Goal: Transaction & Acquisition: Purchase product/service

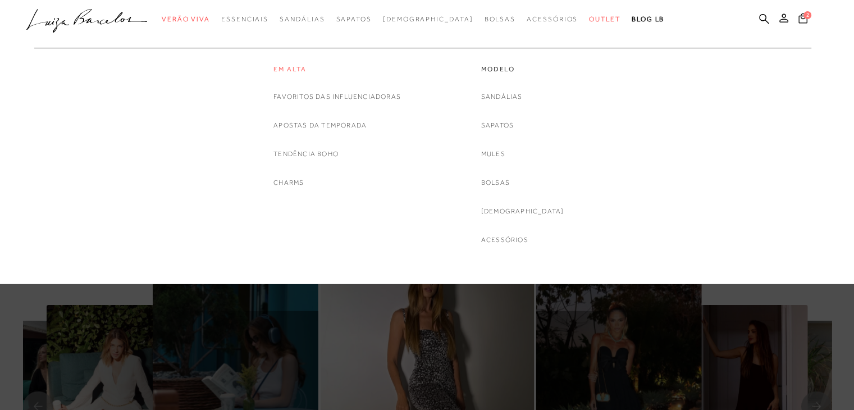
click at [283, 69] on link "Em alta" at bounding box center [336, 70] width 127 height 10
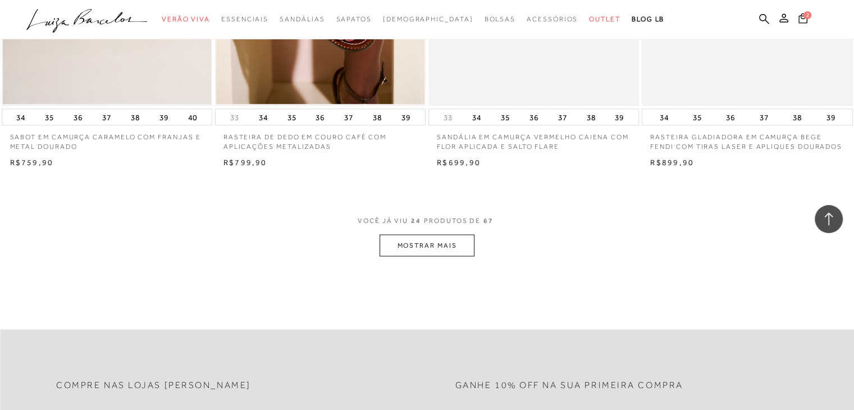
scroll to position [2246, 0]
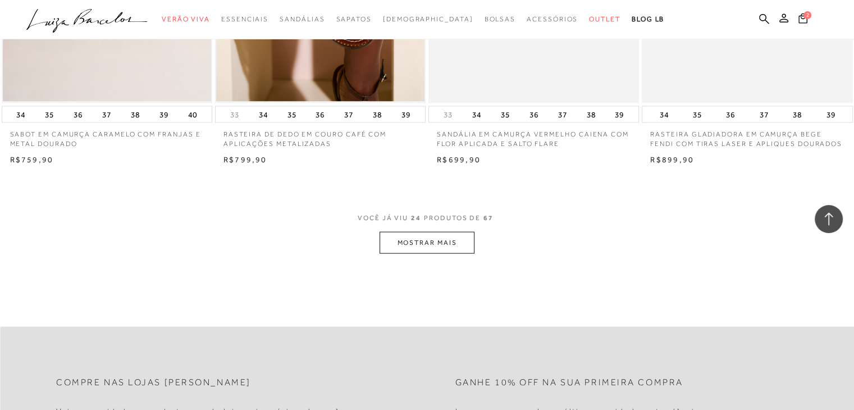
click at [433, 232] on button "MOSTRAR MAIS" at bounding box center [427, 243] width 94 height 22
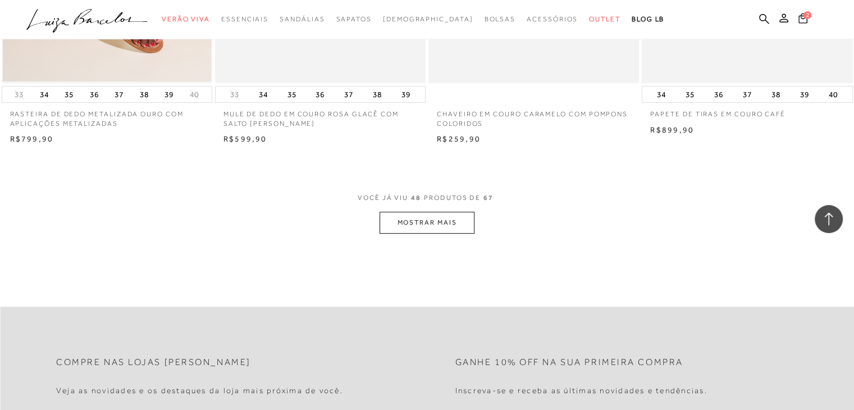
scroll to position [4604, 0]
click at [414, 209] on button "MOSTRAR MAIS" at bounding box center [427, 220] width 94 height 22
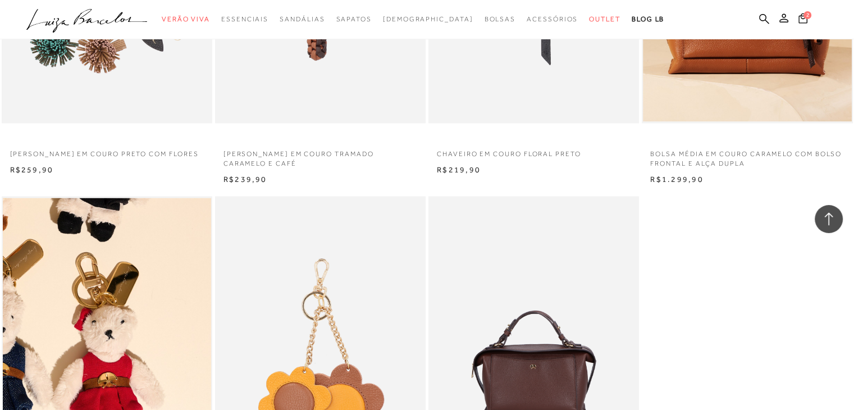
scroll to position [5885, 0]
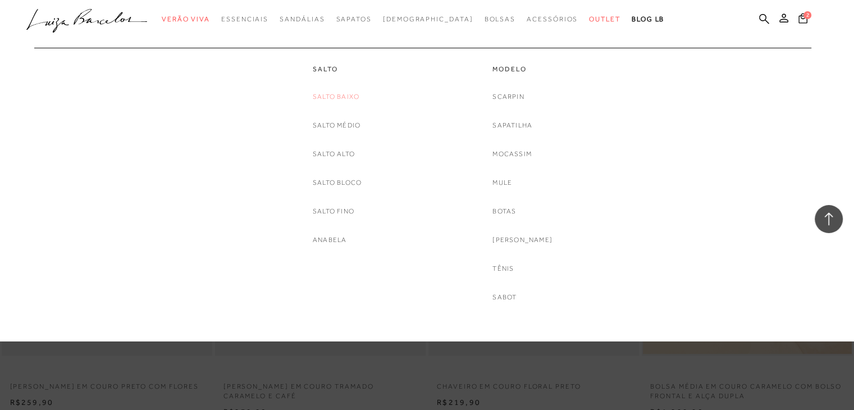
click at [342, 95] on link "Salto Baixo" at bounding box center [336, 97] width 47 height 12
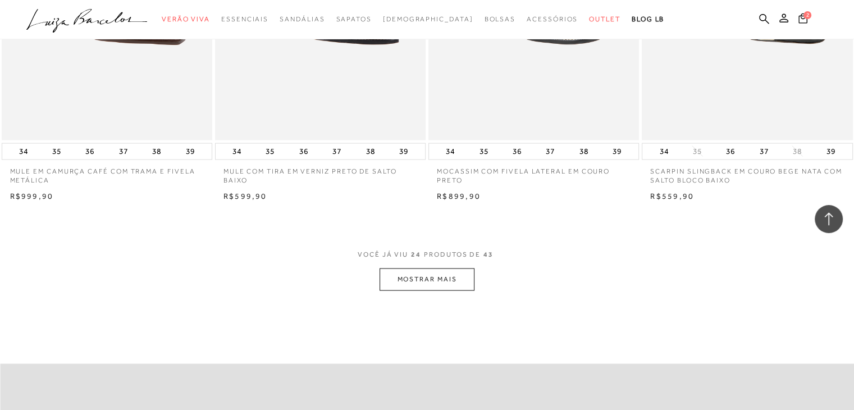
scroll to position [2246, 0]
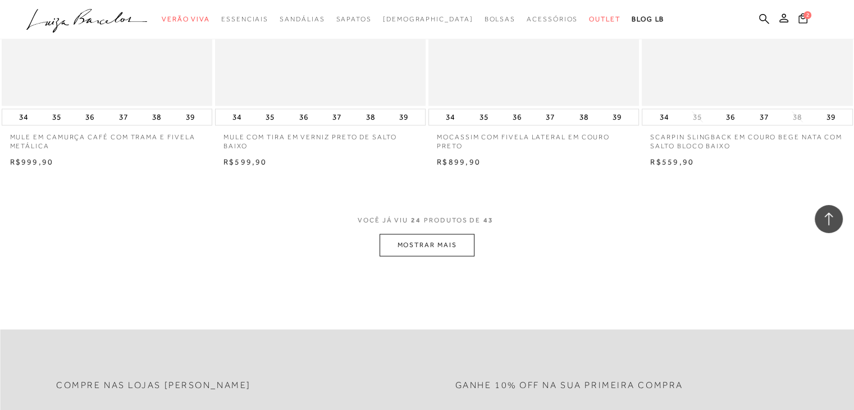
click at [406, 241] on button "MOSTRAR MAIS" at bounding box center [427, 245] width 94 height 22
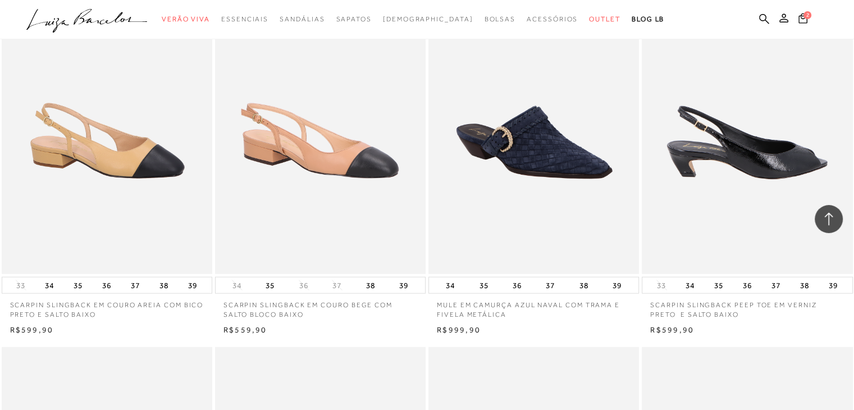
scroll to position [2863, 0]
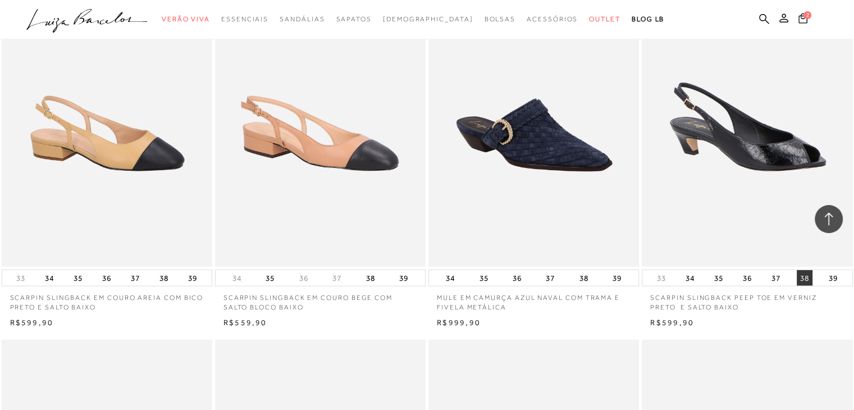
click at [804, 278] on button "38" at bounding box center [805, 278] width 16 height 16
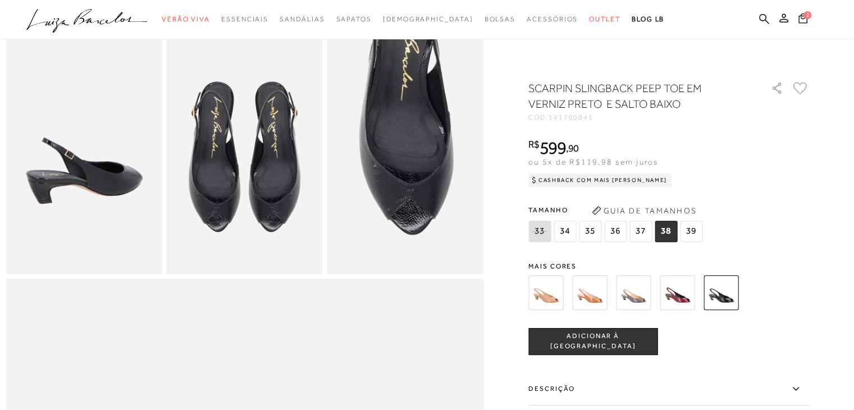
scroll to position [449, 0]
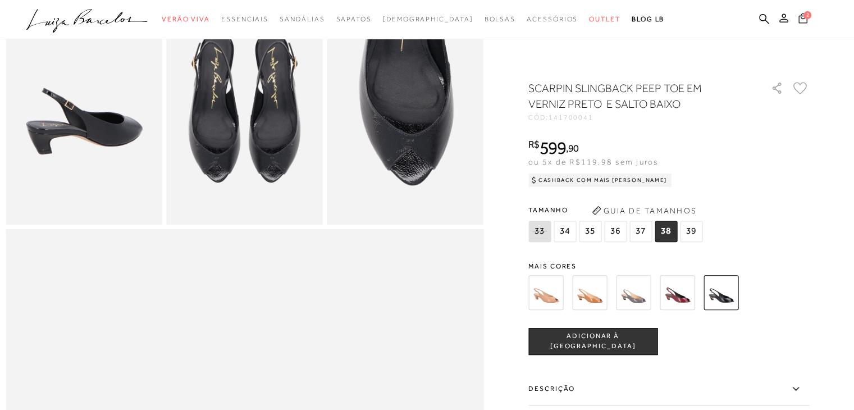
click at [801, 21] on icon at bounding box center [802, 18] width 9 height 11
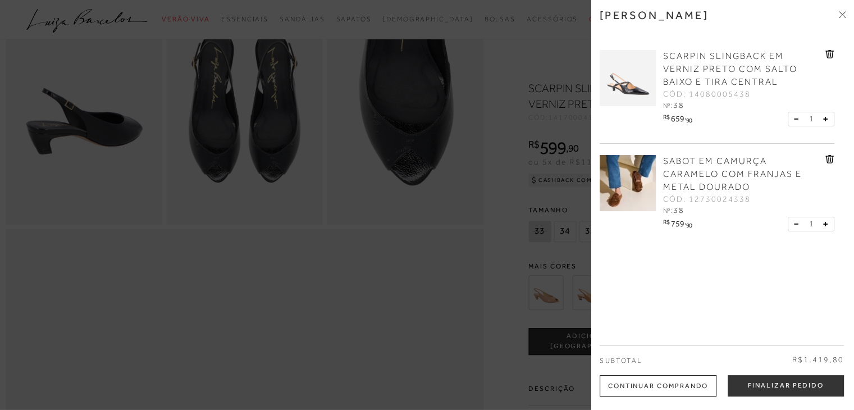
click at [830, 162] on icon at bounding box center [830, 159] width 1 height 4
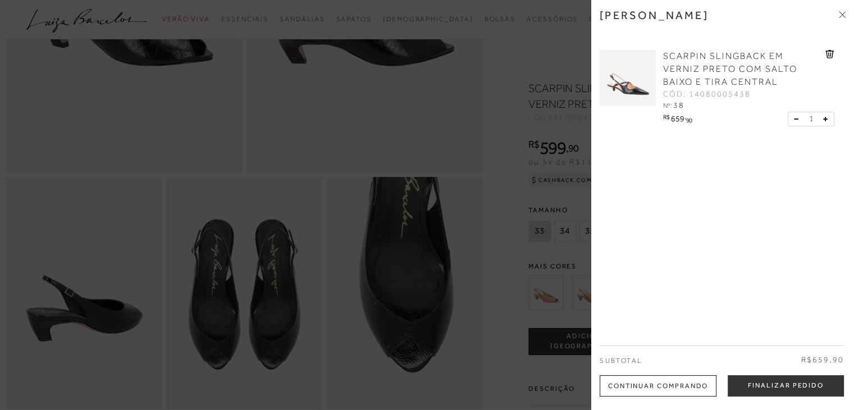
scroll to position [225, 0]
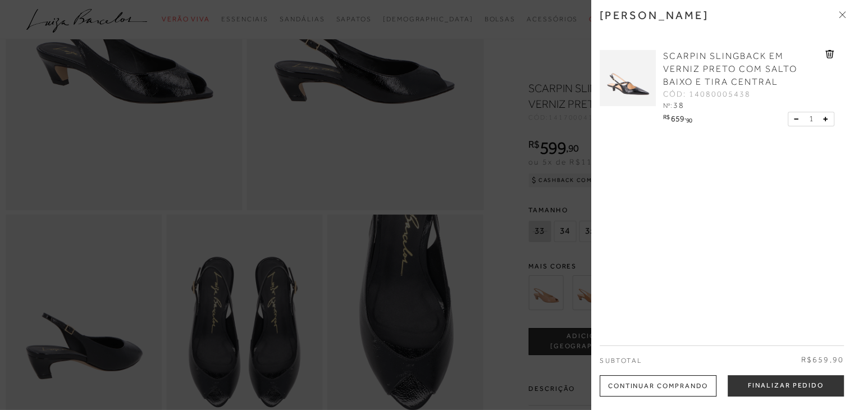
click at [499, 210] on div at bounding box center [427, 205] width 854 height 410
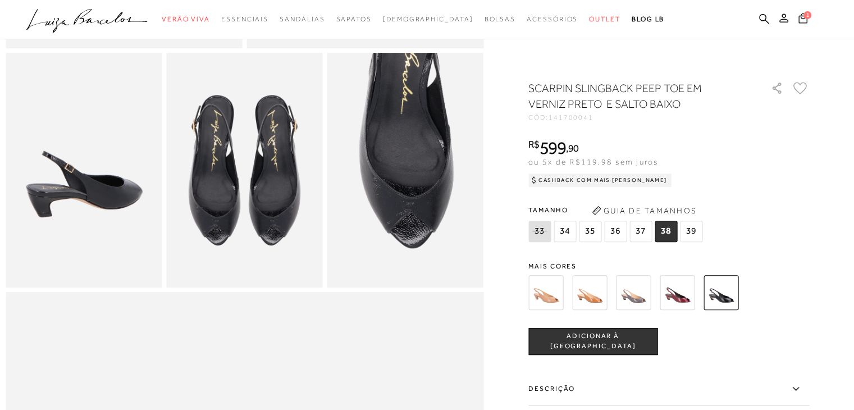
scroll to position [393, 0]
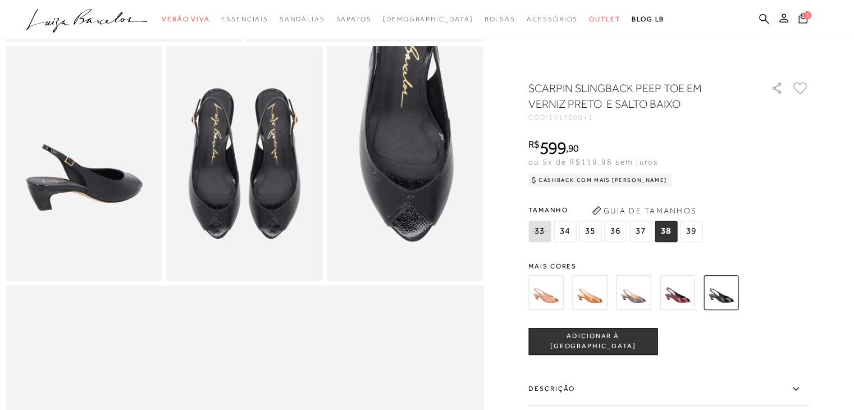
click at [629, 346] on button "ADICIONAR À [GEOGRAPHIC_DATA]" at bounding box center [592, 341] width 129 height 27
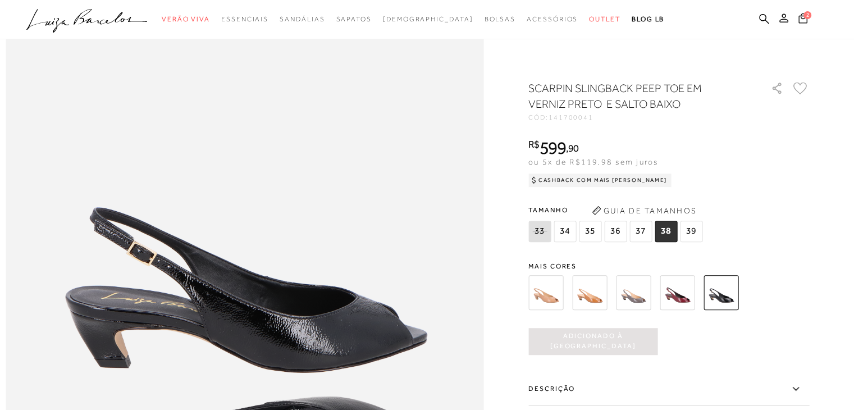
scroll to position [660, 0]
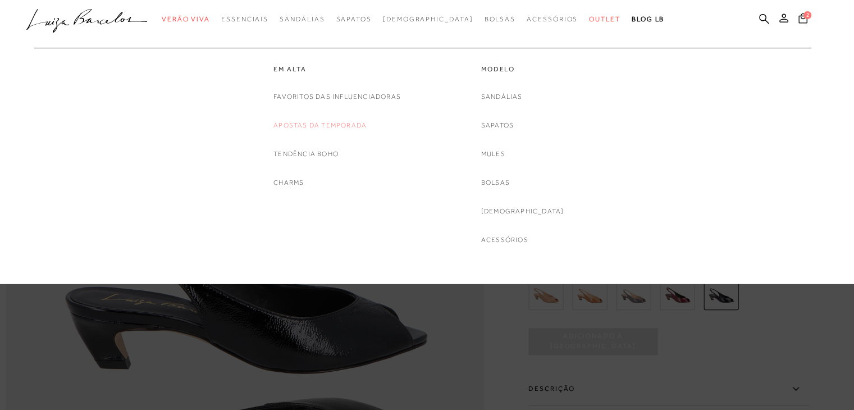
click at [303, 126] on link "Apostas da Temporada" at bounding box center [319, 126] width 93 height 12
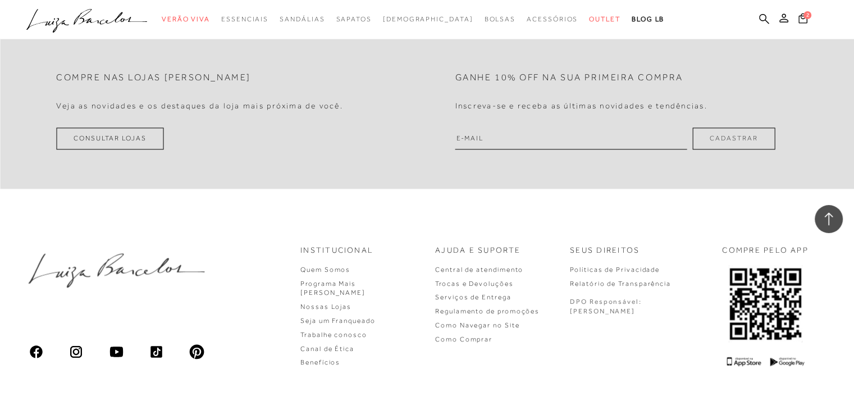
scroll to position [1669, 0]
